Goal: Navigation & Orientation: Find specific page/section

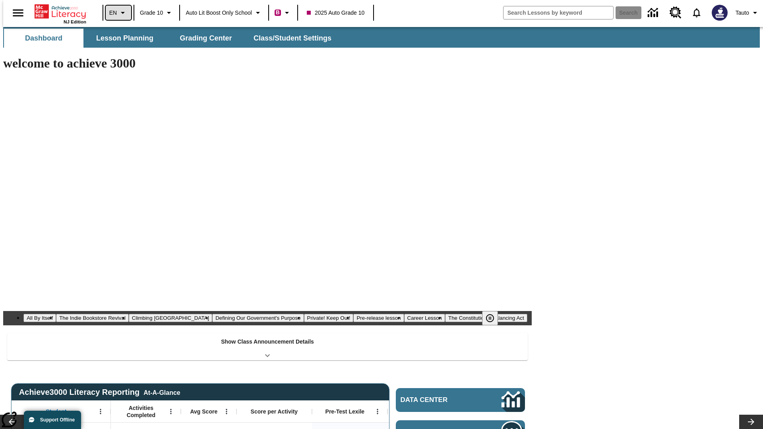
click at [118, 13] on icon "Language: EN, Select a language" at bounding box center [123, 13] width 10 height 10
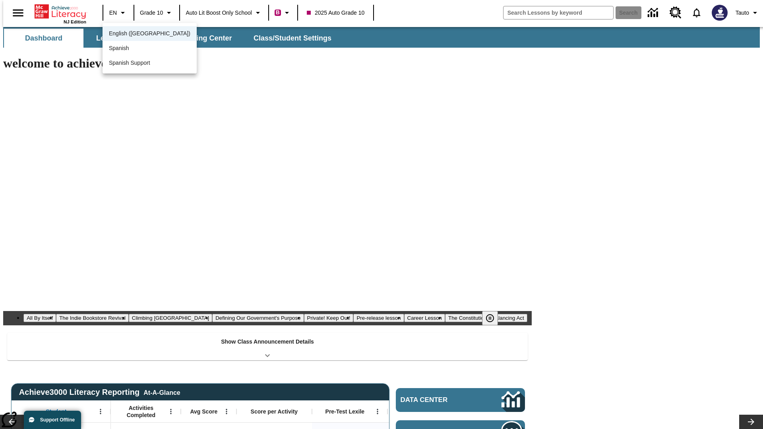
click at [132, 34] on span "English ([GEOGRAPHIC_DATA])" at bounding box center [149, 33] width 81 height 8
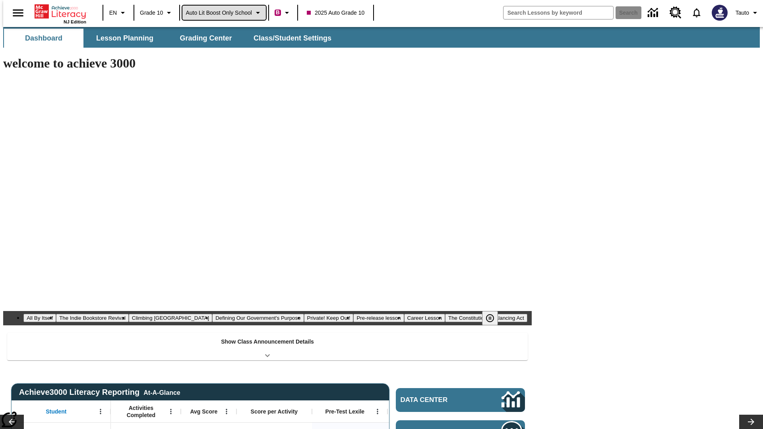
click at [224, 13] on span "Auto Lit Boost only School" at bounding box center [219, 13] width 66 height 8
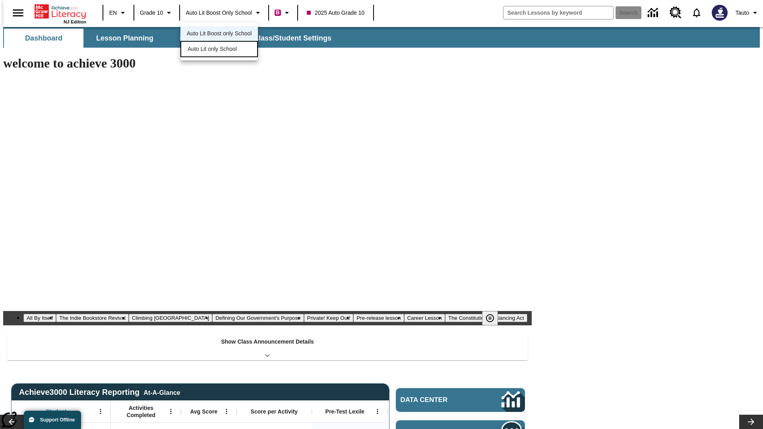
click at [213, 50] on span "Auto Lit only School" at bounding box center [212, 49] width 49 height 8
